Goal: Information Seeking & Learning: Learn about a topic

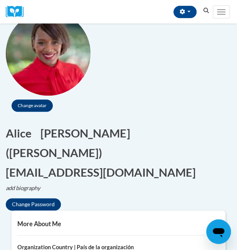
scroll to position [77, 0]
click at [192, 10] on button "button" at bounding box center [184, 12] width 23 height 12
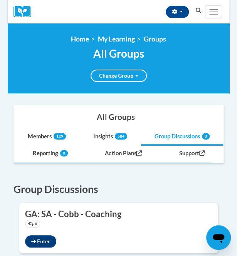
click at [200, 8] on icon "Search" at bounding box center [198, 11] width 7 height 6
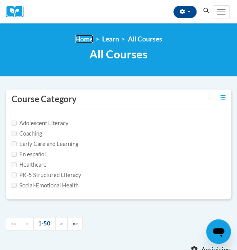
click at [85, 39] on link "Home" at bounding box center [84, 39] width 18 height 8
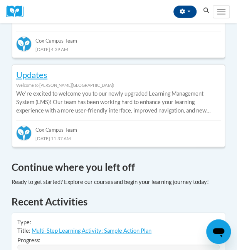
scroll to position [219, 0]
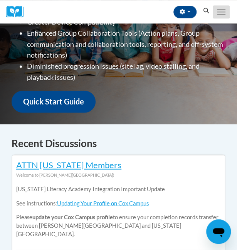
click at [221, 12] on button "Toggle navigation" at bounding box center [220, 11] width 17 height 13
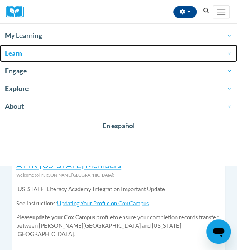
click at [20, 52] on span "Learn" at bounding box center [118, 53] width 227 height 9
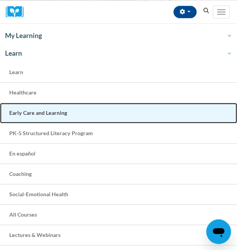
click at [26, 117] on link "Early Care and Learning" at bounding box center [118, 113] width 237 height 20
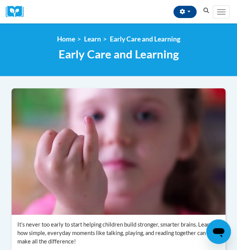
scroll to position [219, 0]
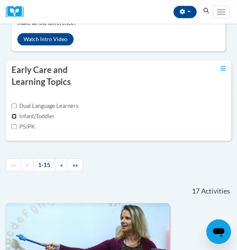
click at [15, 114] on input "Infant/Toddler" at bounding box center [14, 116] width 5 height 5
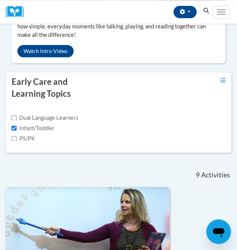
scroll to position [207, 0]
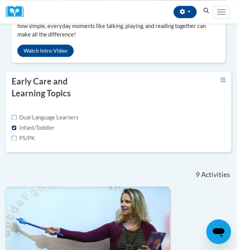
click at [15, 127] on input "Infant/Toddler" at bounding box center [14, 127] width 5 height 5
checkbox input "false"
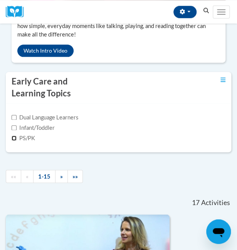
click at [15, 136] on input "PS/PK" at bounding box center [14, 138] width 5 height 5
checkbox input "true"
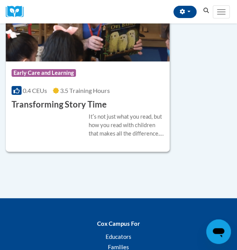
scroll to position [2116, 0]
